Goal: Understand process/instructions: Learn how to perform a task or action

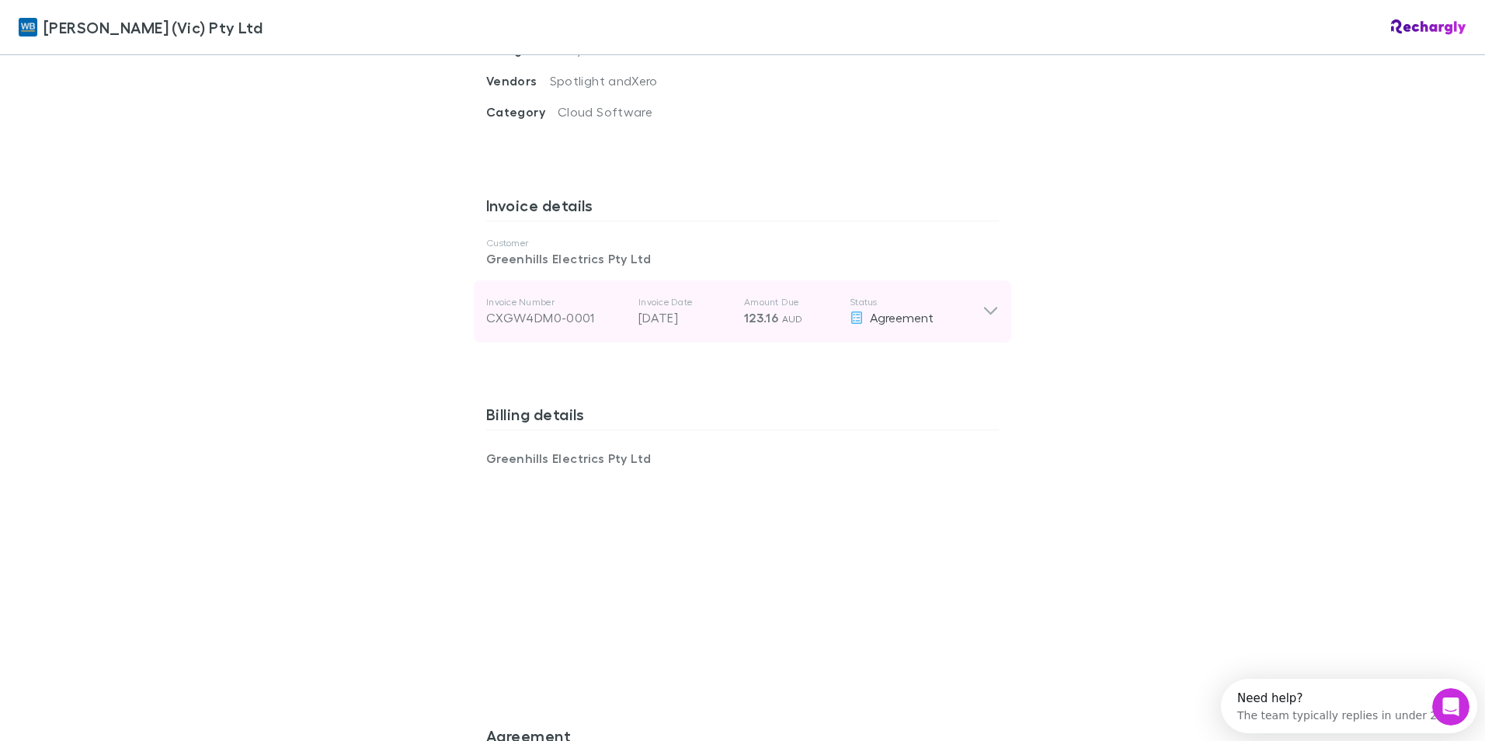
click at [989, 302] on icon at bounding box center [990, 311] width 16 height 19
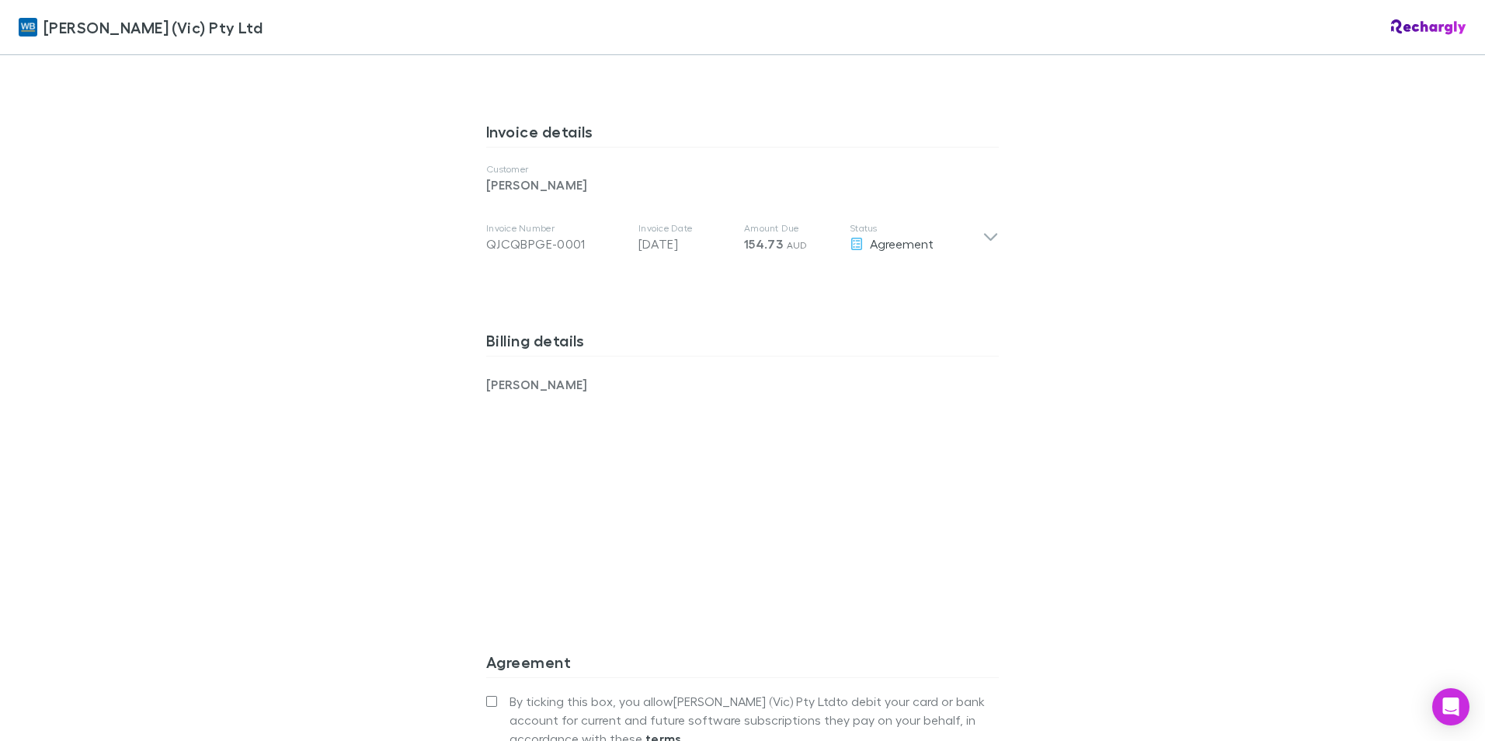
scroll to position [642, 0]
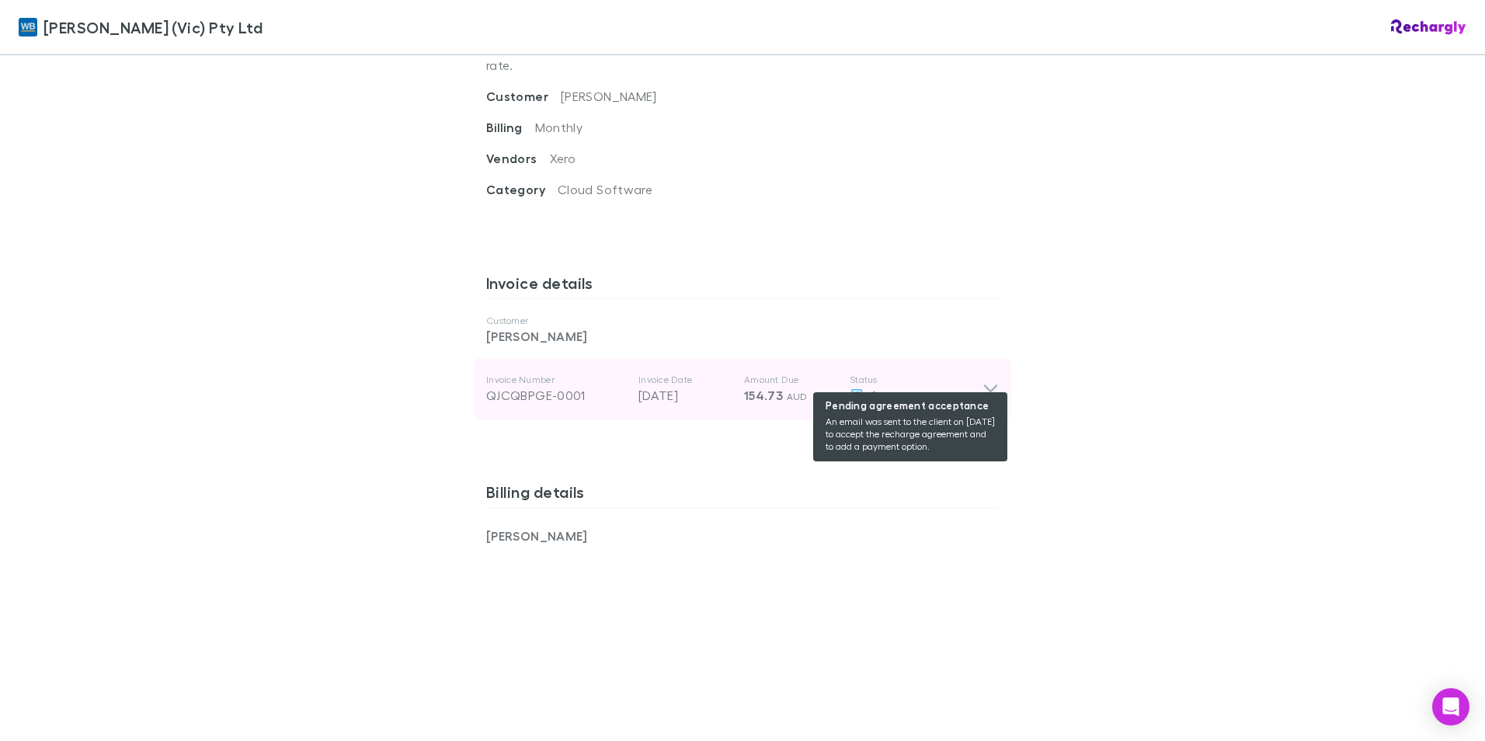
click at [898, 387] on span "Agreement" at bounding box center [902, 394] width 64 height 15
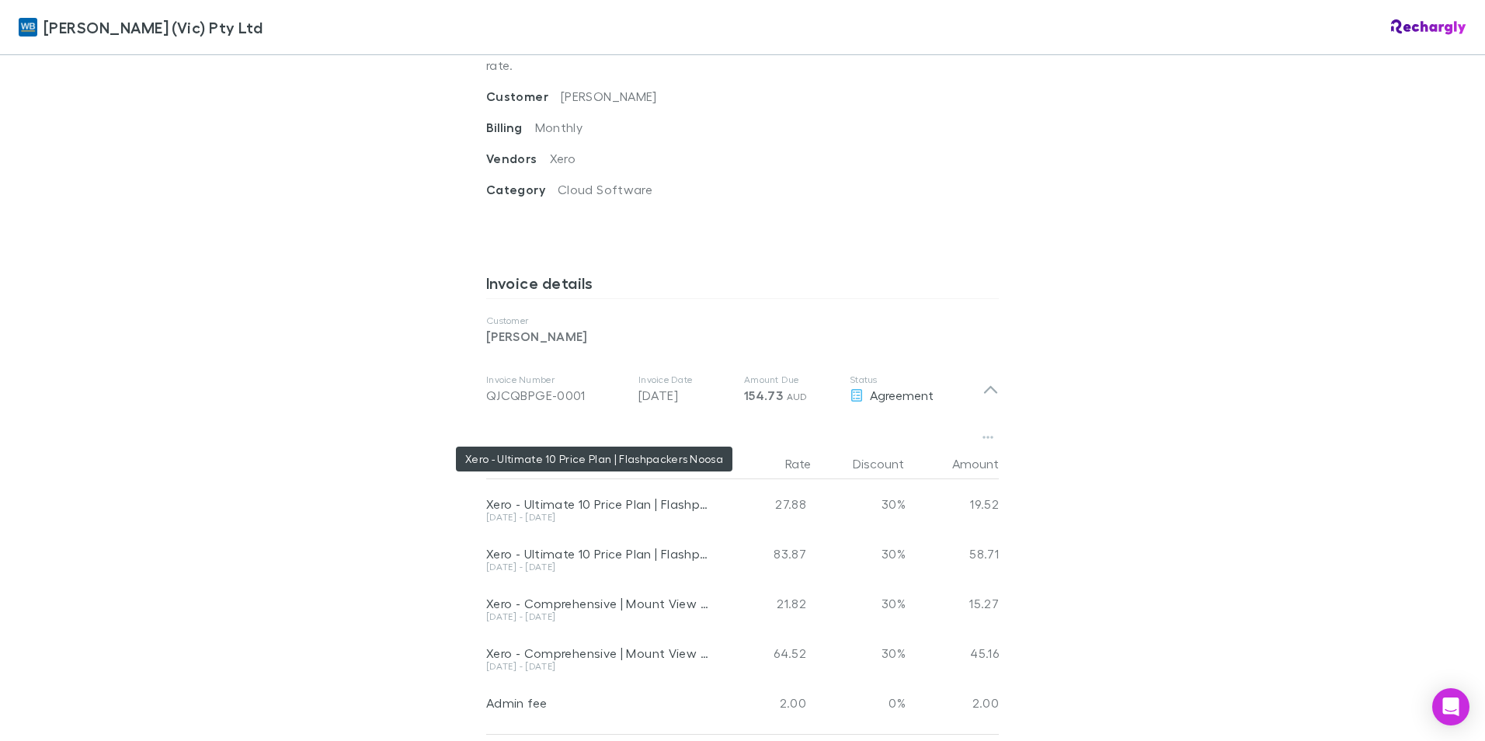
click at [610, 496] on div "Xero - Ultimate 10 Price Plan | Flashpackers Noosa" at bounding box center [599, 504] width 227 height 16
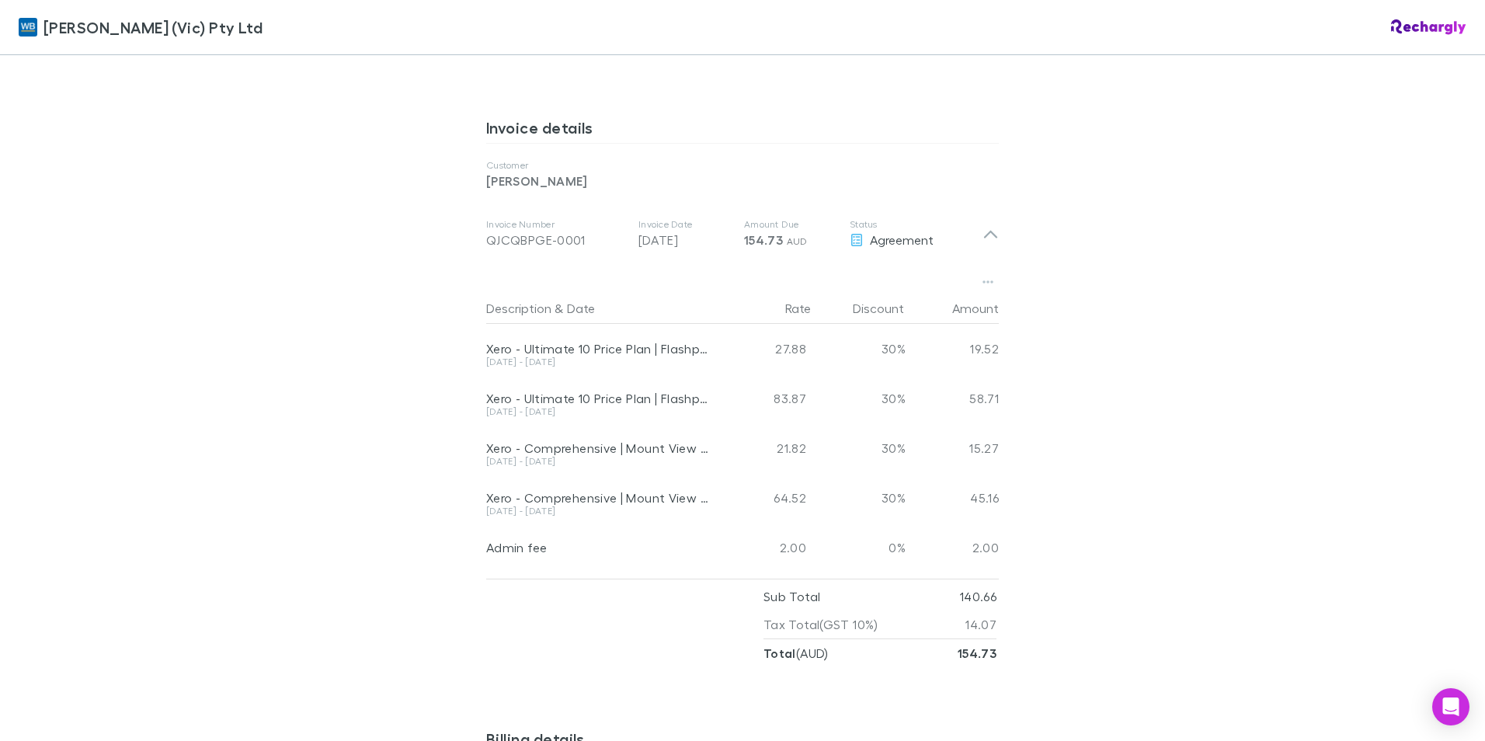
scroll to position [797, 0]
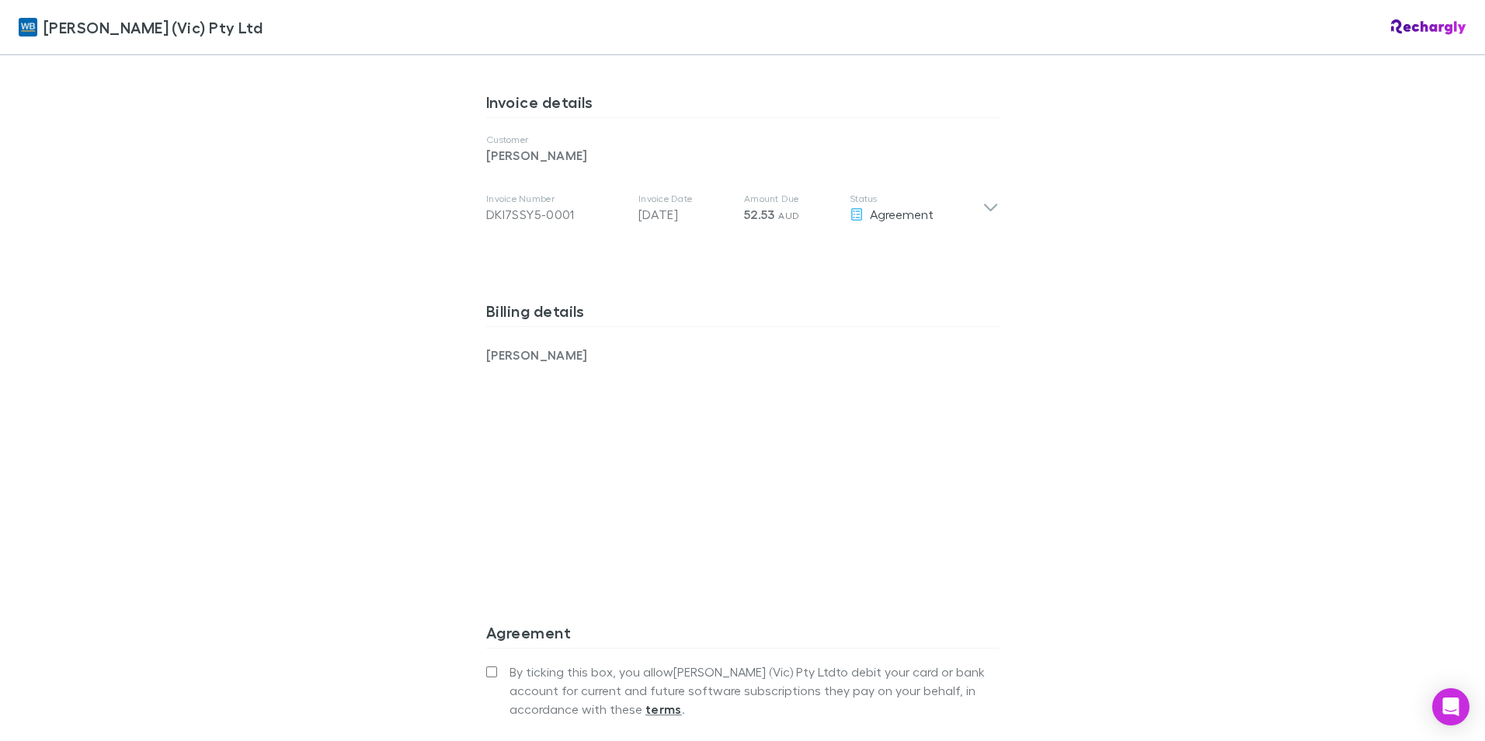
scroll to position [932, 0]
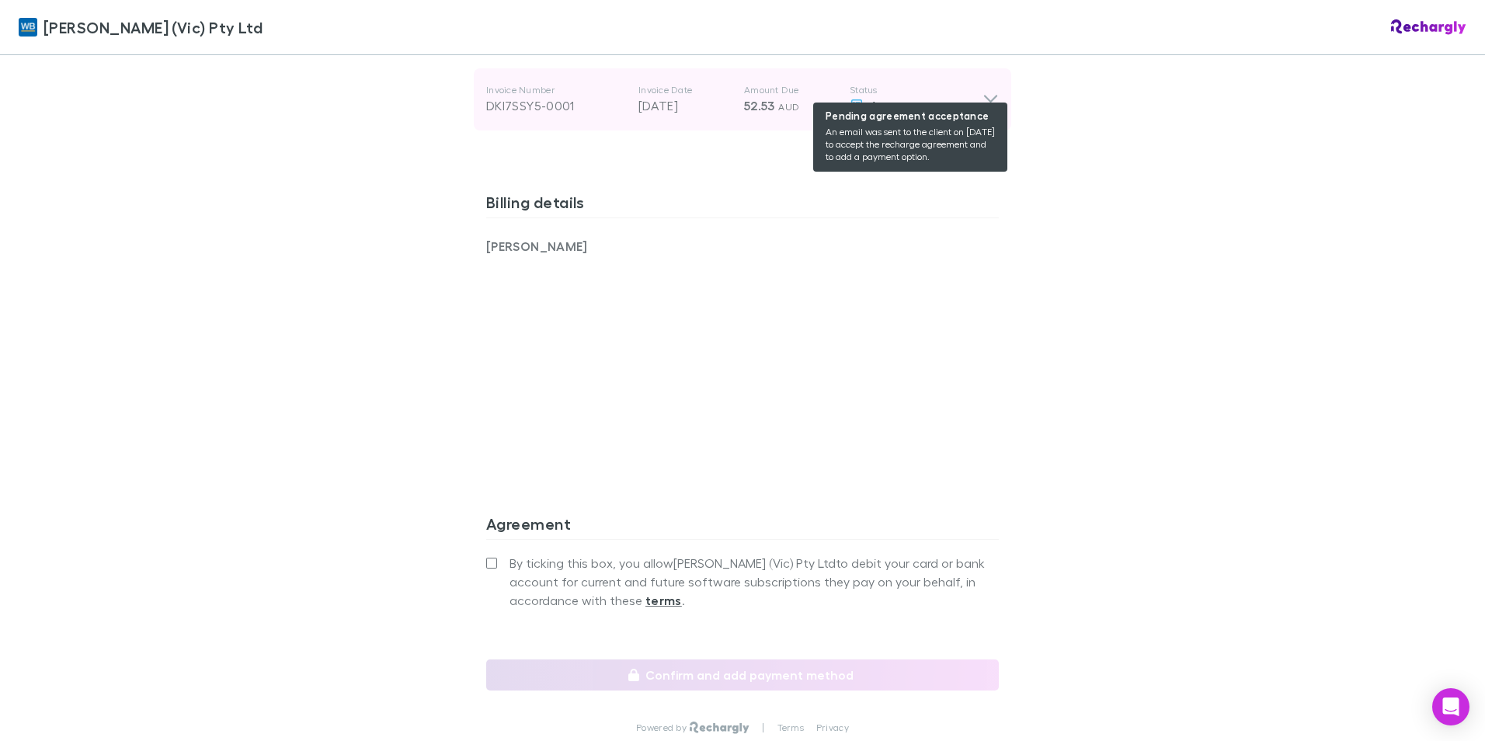
click at [881, 98] on span "Agreement" at bounding box center [902, 105] width 64 height 15
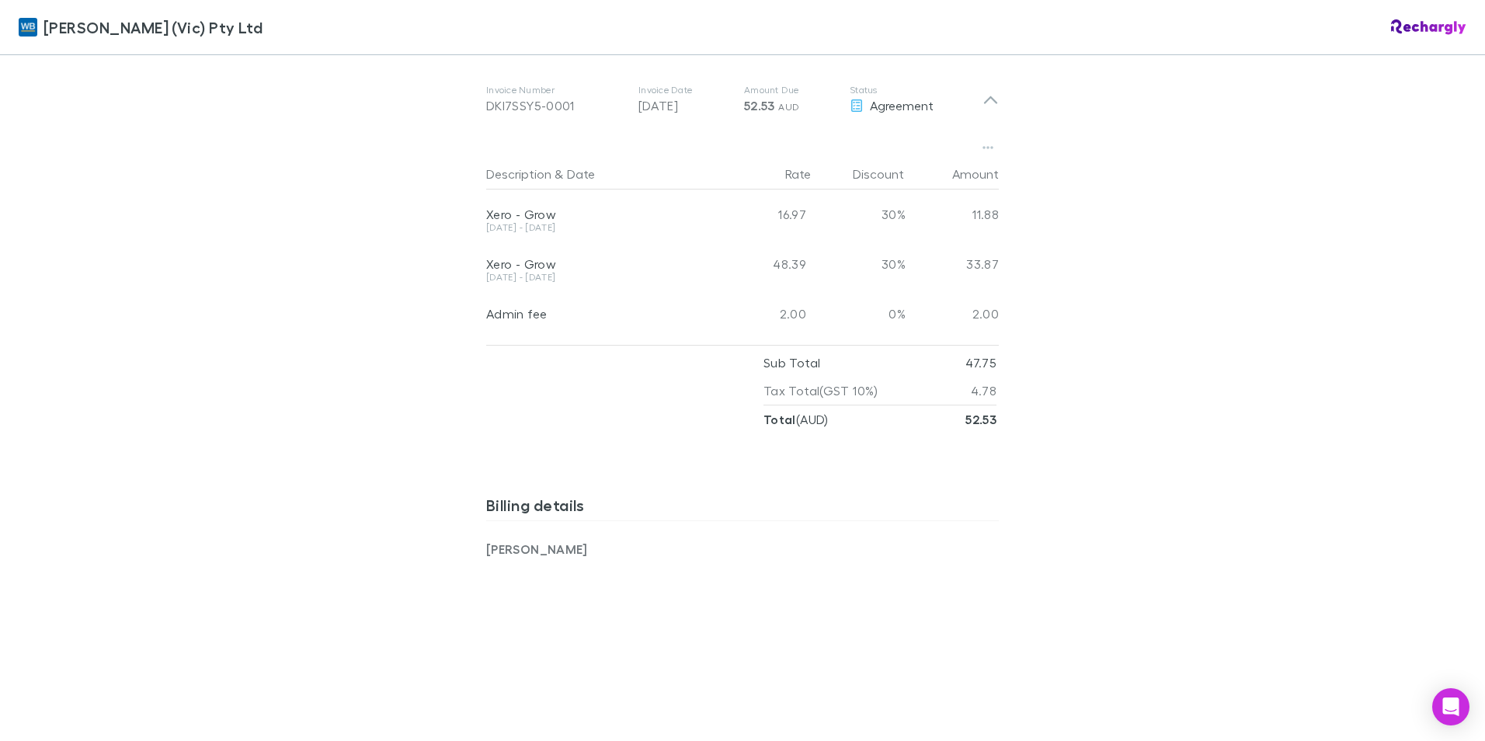
click at [530, 207] on div "Xero - Grow" at bounding box center [599, 215] width 227 height 16
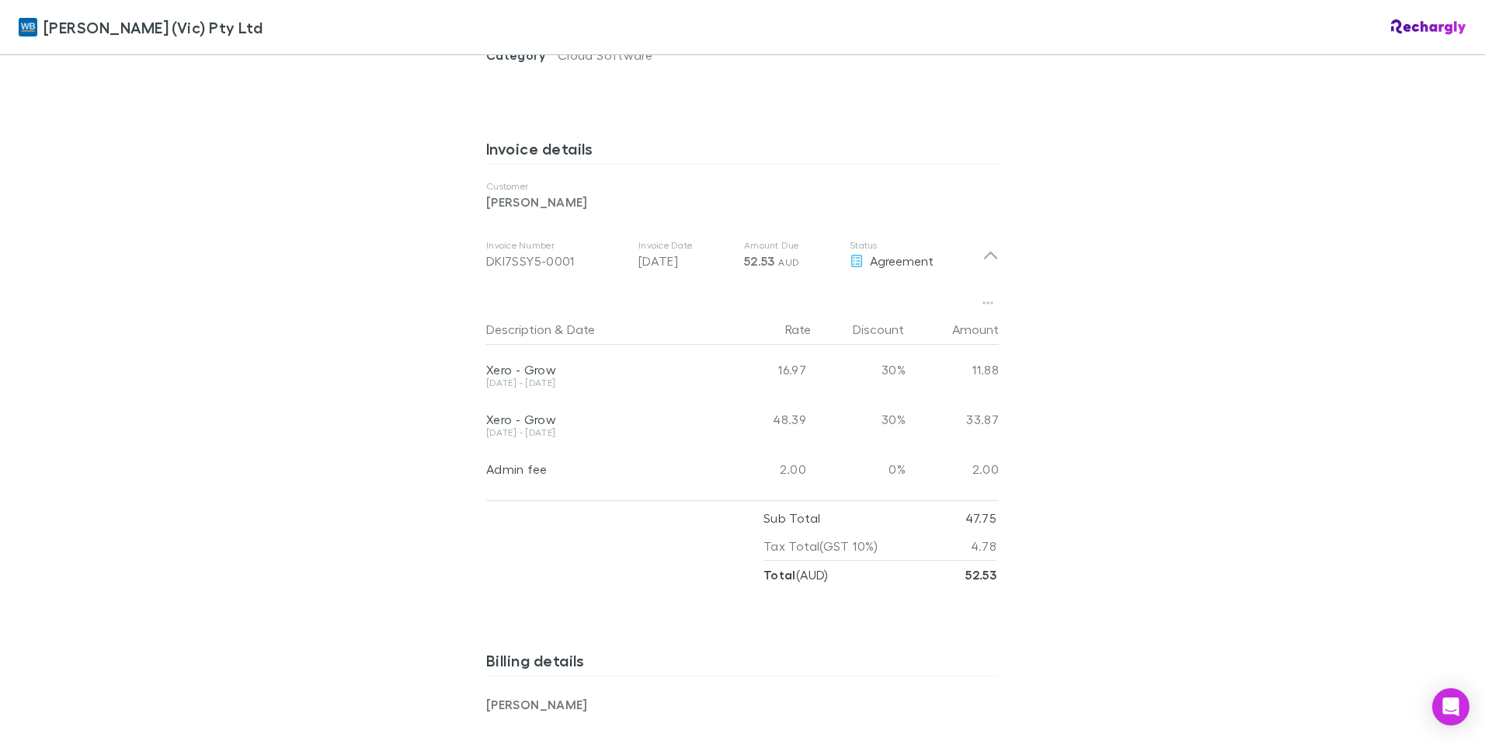
scroll to position [776, 0]
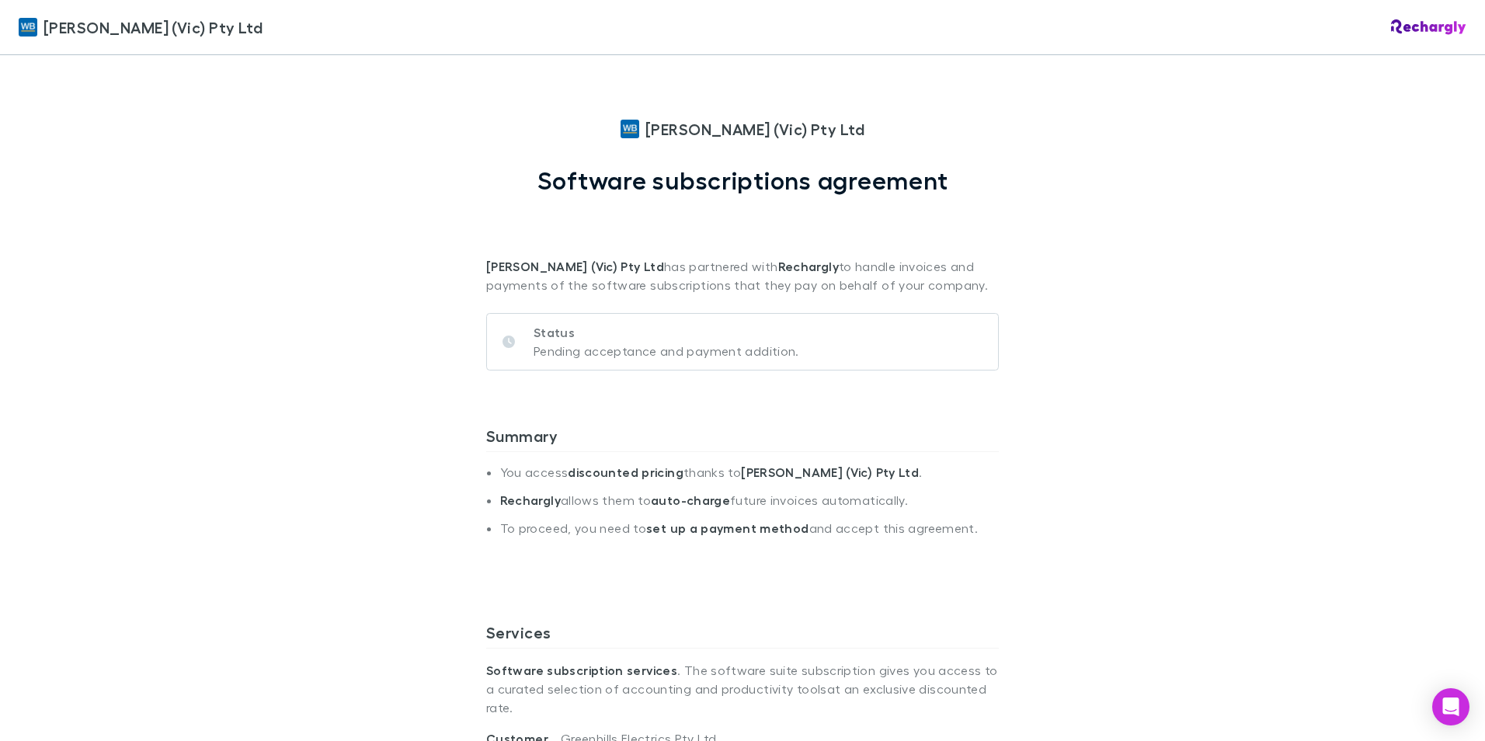
scroll to position [544, 0]
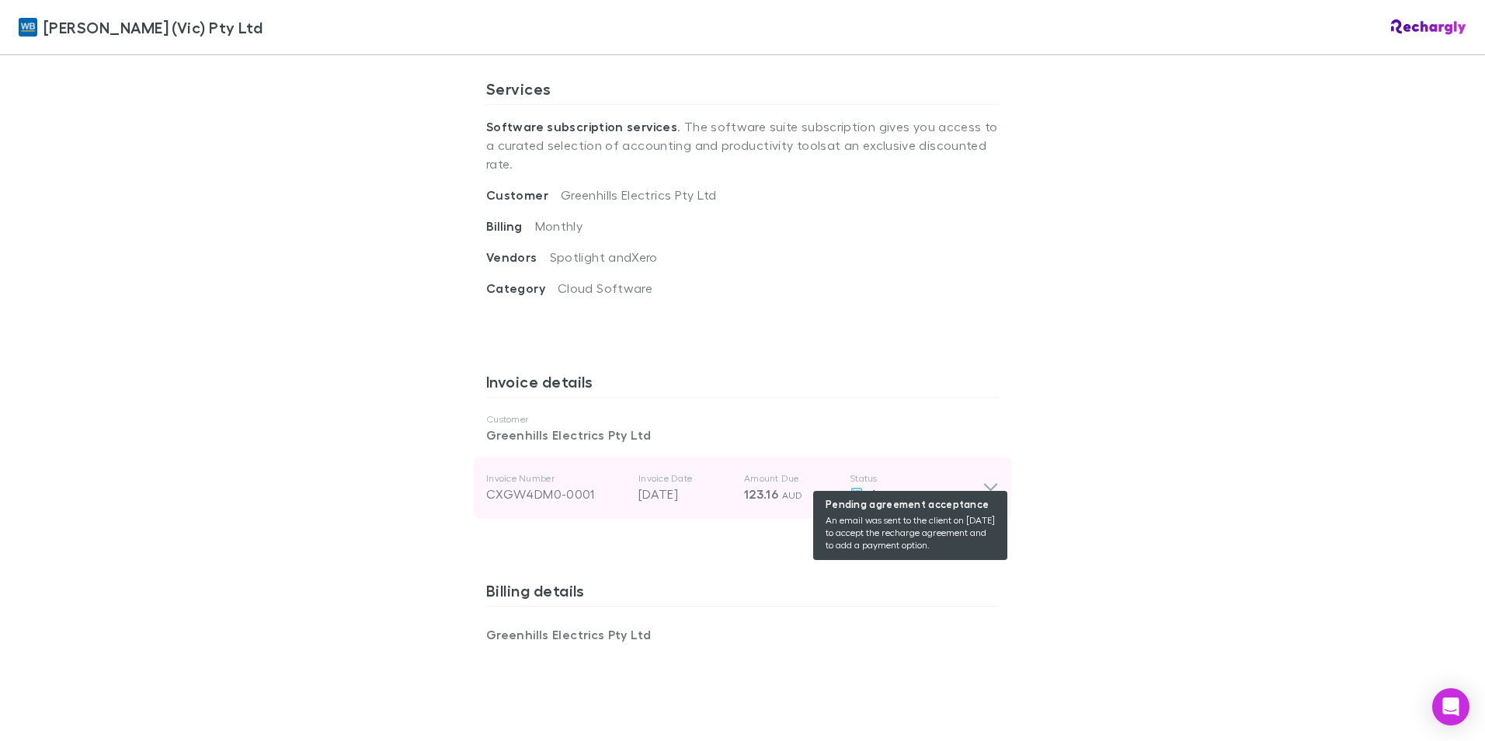
click at [896, 486] on span "Agreement" at bounding box center [902, 493] width 64 height 15
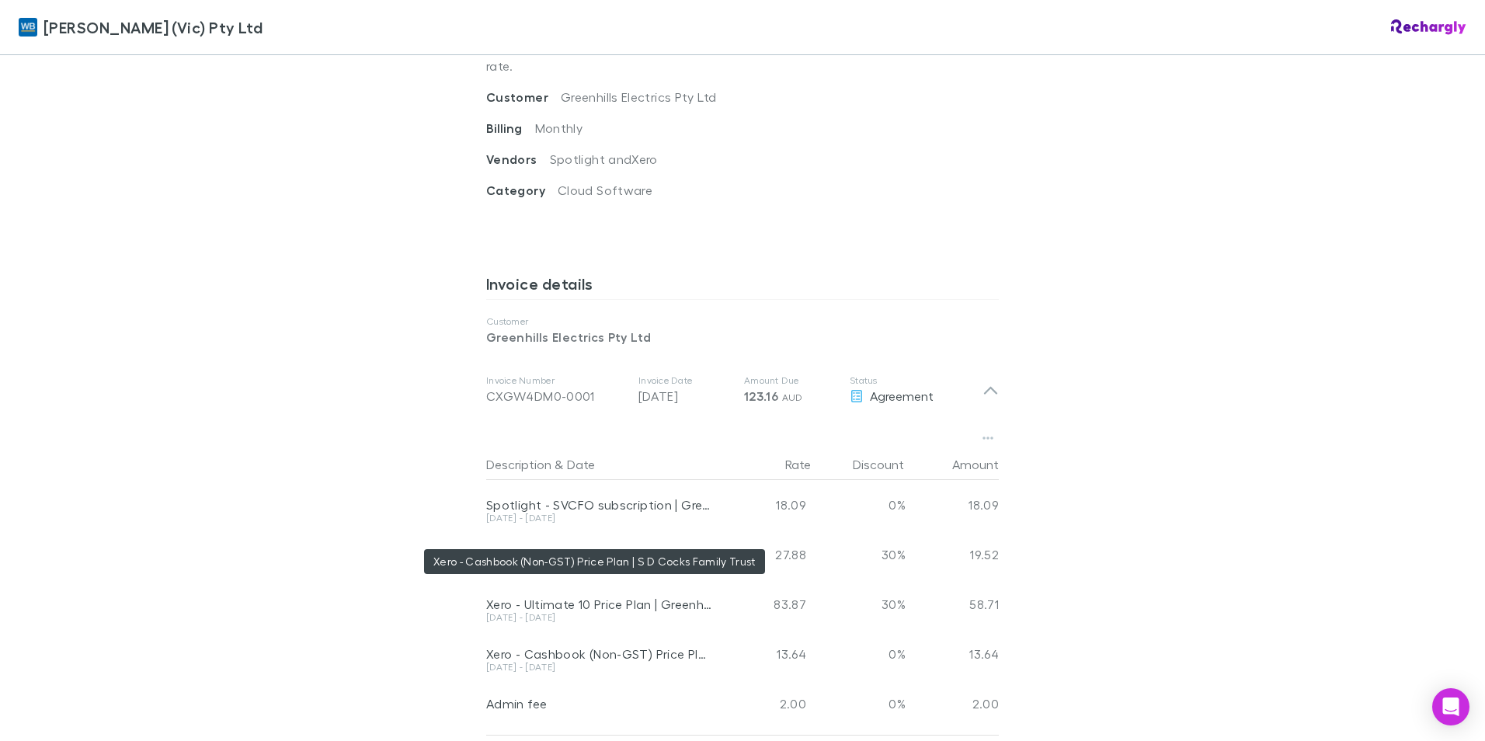
scroll to position [621, 0]
